Goal: Download file/media

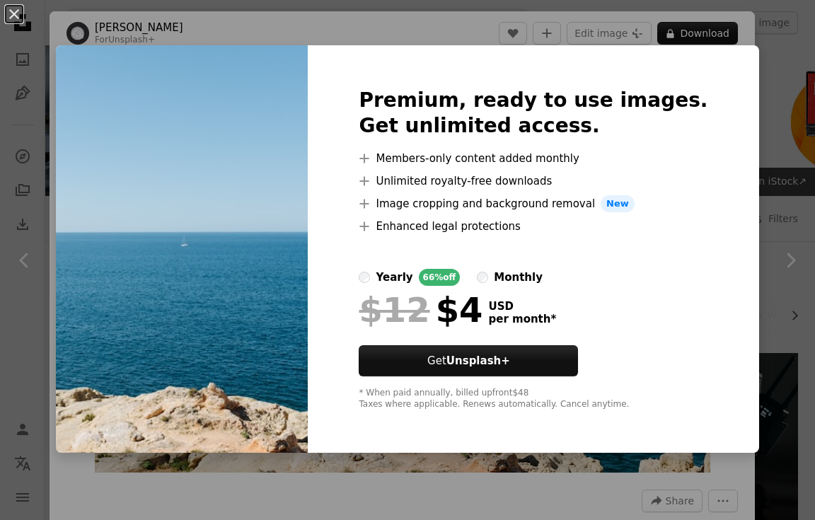
scroll to position [969, 0]
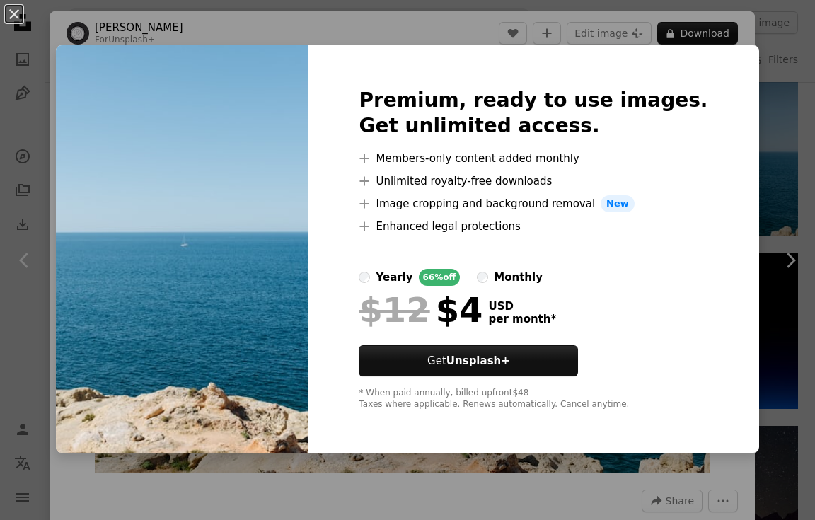
click at [355, 50] on div "Premium, ready to use images. Get unlimited access. A plus sign Members-only co…" at bounding box center [533, 249] width 451 height 408
click at [770, 185] on div "An X shape Premium, ready to use images. Get unlimited access. A plus sign Memb…" at bounding box center [407, 260] width 815 height 520
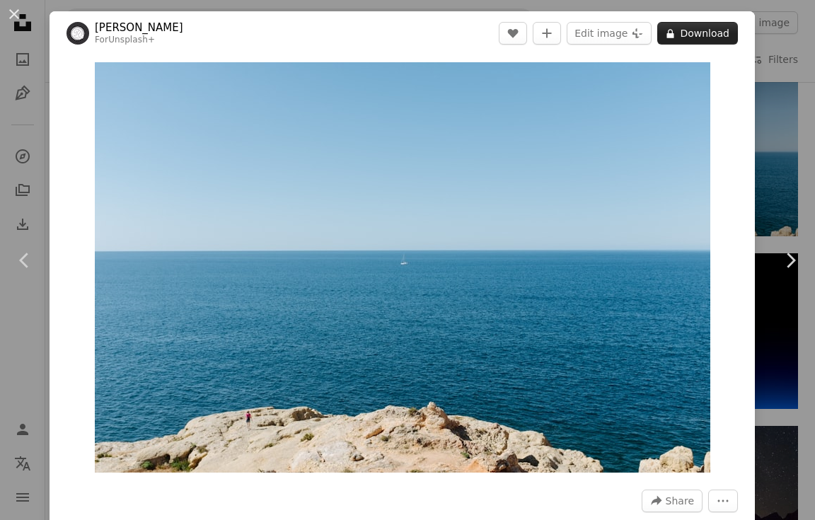
click at [707, 25] on button "A lock Download" at bounding box center [697, 33] width 81 height 23
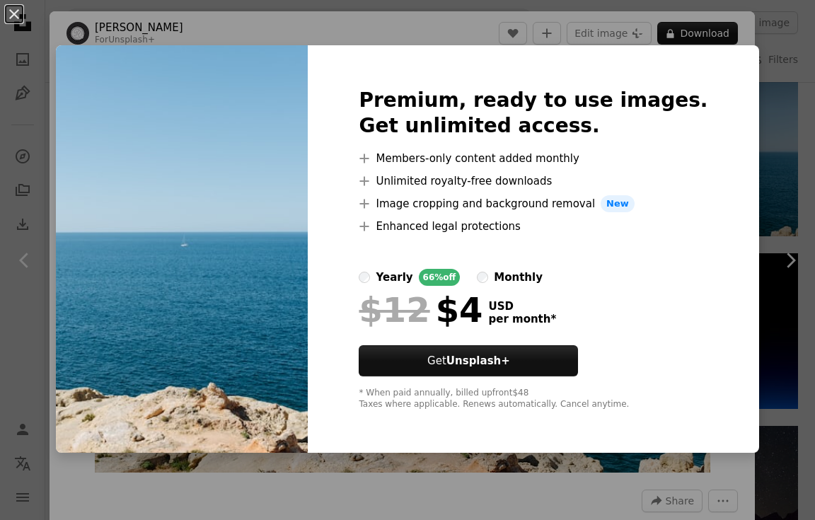
click at [280, 159] on img at bounding box center [182, 249] width 252 height 408
click at [20, 14] on button "An X shape" at bounding box center [14, 14] width 17 height 17
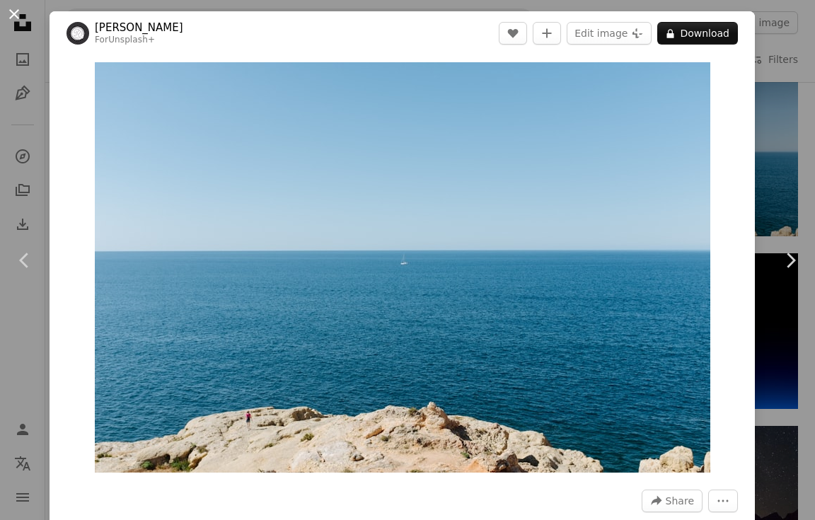
click at [15, 16] on button "An X shape" at bounding box center [14, 14] width 17 height 17
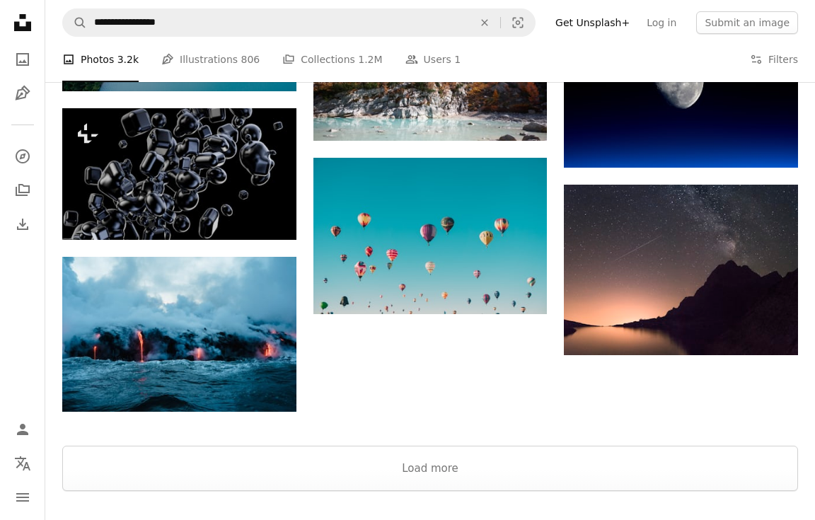
scroll to position [1205, 0]
